Goal: Navigation & Orientation: Find specific page/section

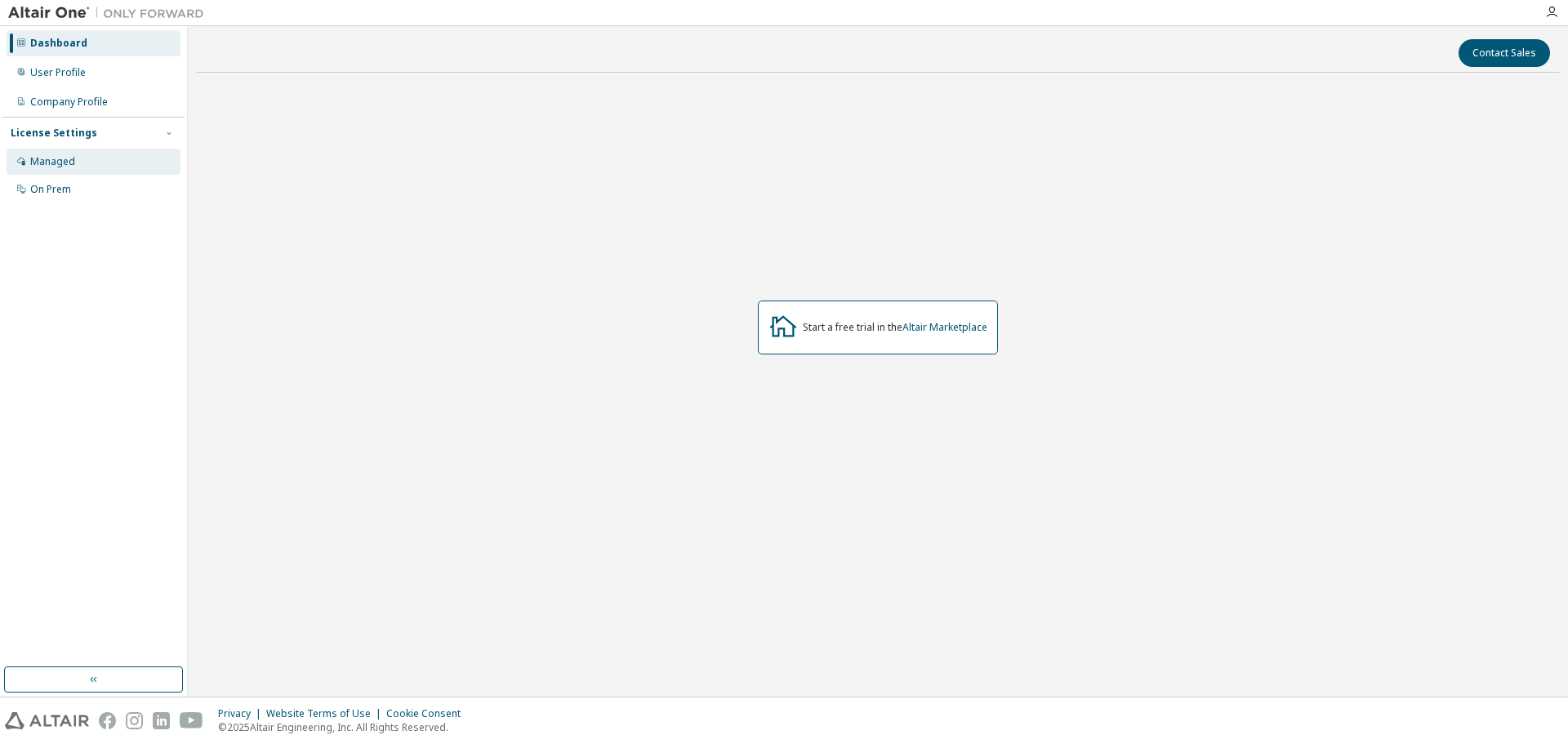
click at [97, 148] on div "Managed" at bounding box center [94, 162] width 174 height 27
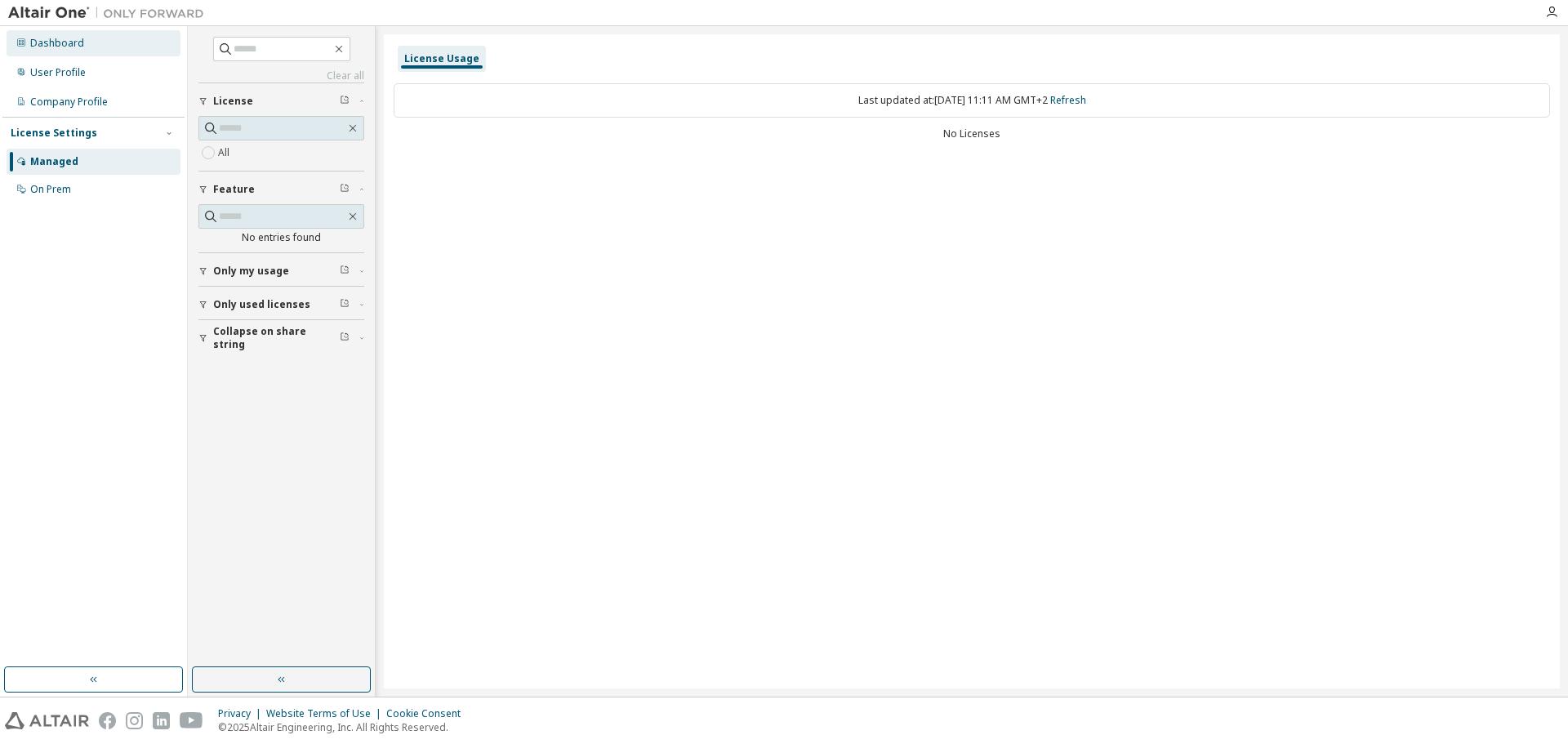
click at [105, 44] on div "Dashboard" at bounding box center [94, 43] width 174 height 27
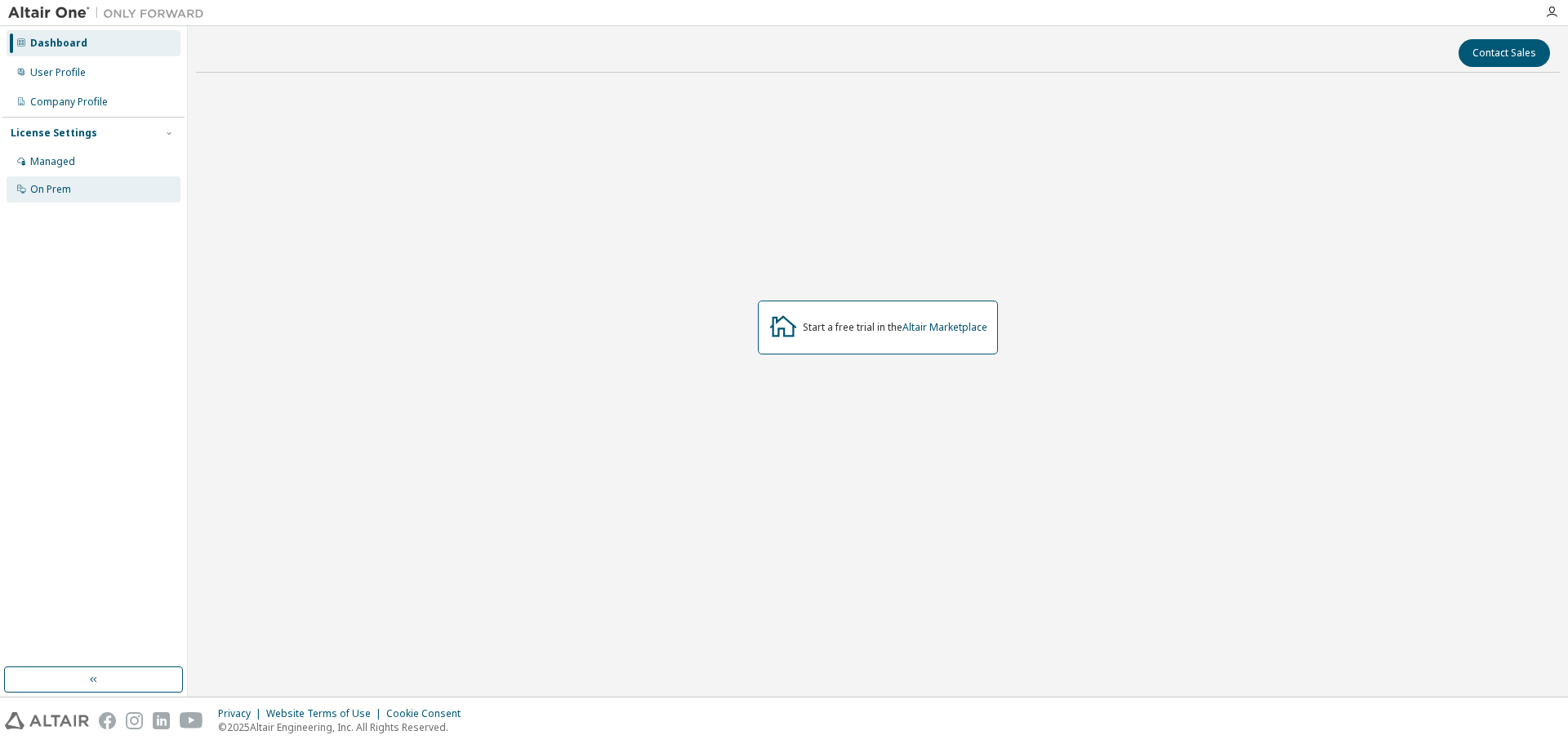
click at [98, 192] on div "On Prem" at bounding box center [94, 190] width 174 height 27
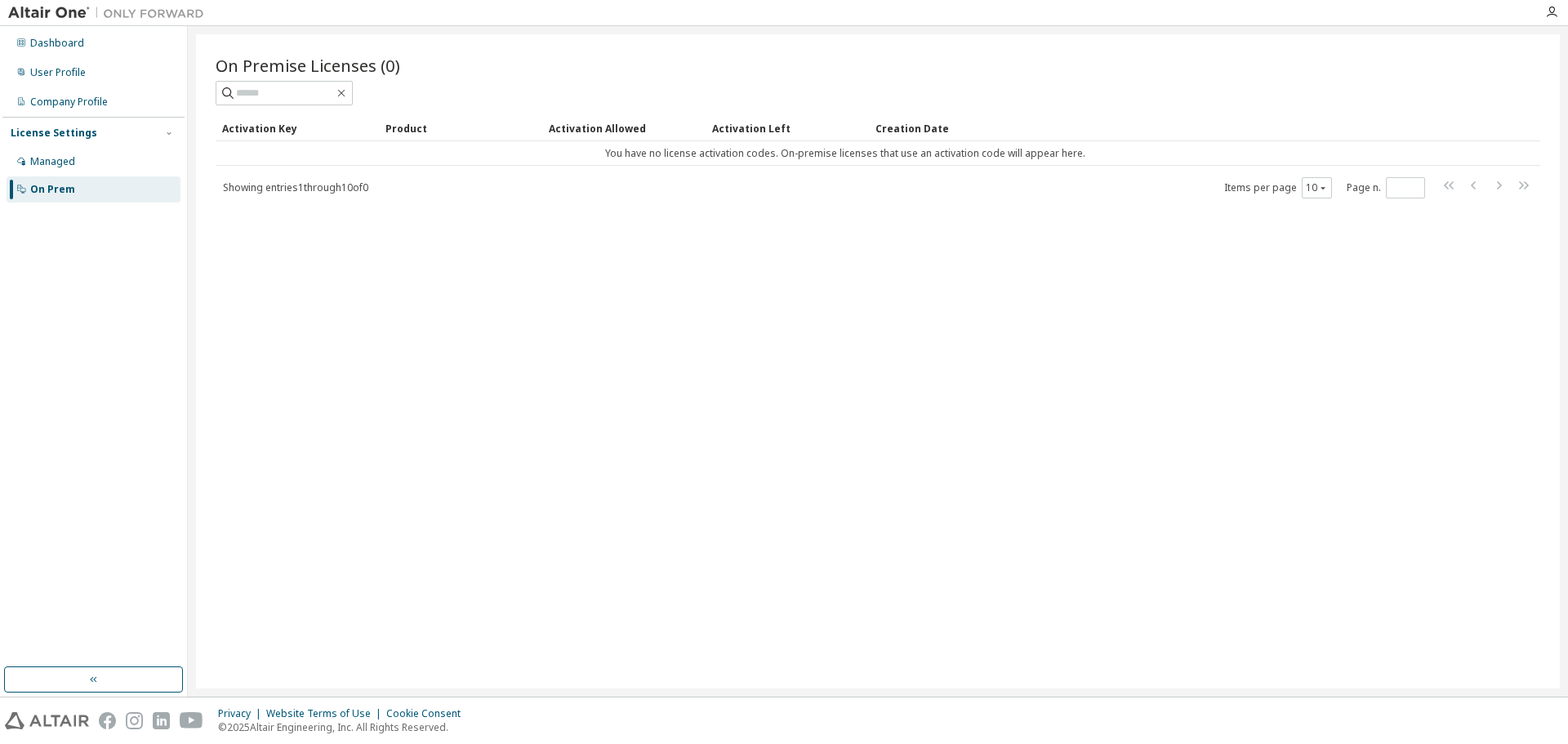
click at [1405, 293] on div "On Premise Licenses (0) Clear Load Save Save As Field Operator Value Select fil…" at bounding box center [878, 361] width 1364 height 654
